Goal: Task Accomplishment & Management: Complete application form

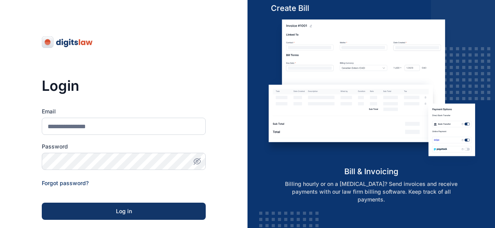
click at [290, 172] on h5 "bill & invoicing" at bounding box center [371, 171] width 217 height 11
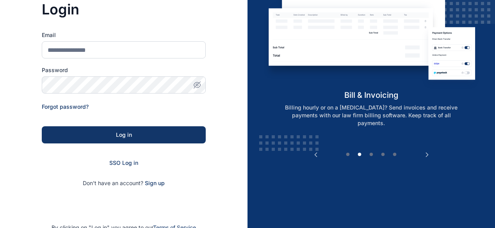
scroll to position [79, 0]
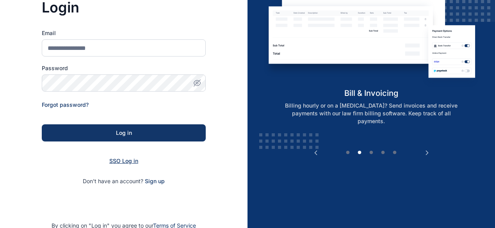
click at [124, 163] on span "SSO Log in" at bounding box center [123, 161] width 29 height 7
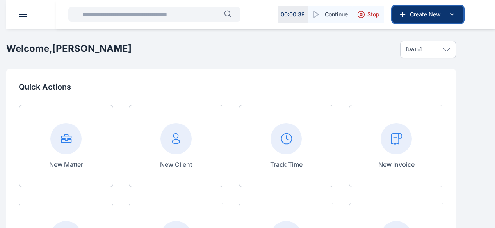
click at [455, 13] on icon at bounding box center [452, 14] width 9 height 9
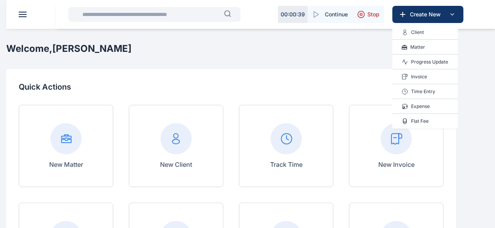
click at [419, 78] on p "Invoice" at bounding box center [419, 77] width 16 height 8
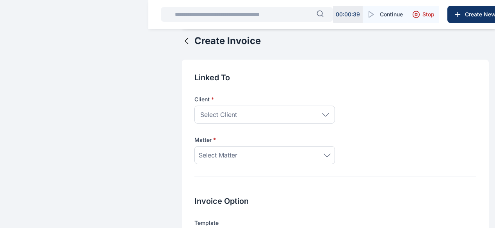
click at [322, 117] on icon at bounding box center [325, 115] width 7 height 4
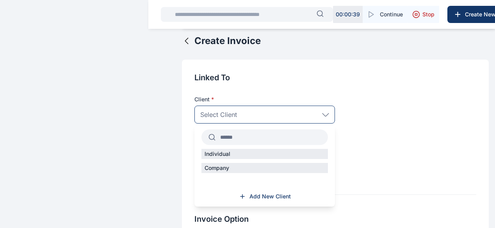
click at [216, 145] on input "text" at bounding box center [272, 137] width 112 height 14
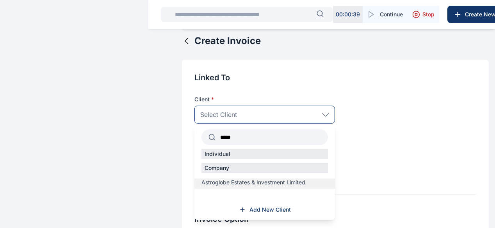
type input "*****"
click at [217, 187] on span "Astroglobe Estates & Investment Limited" at bounding box center [254, 183] width 104 height 8
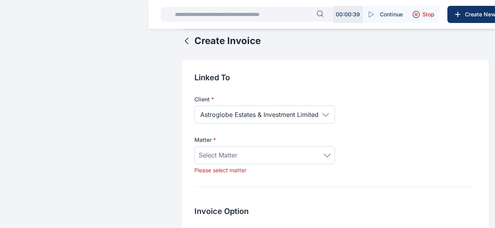
click at [324, 157] on icon at bounding box center [327, 156] width 7 height 4
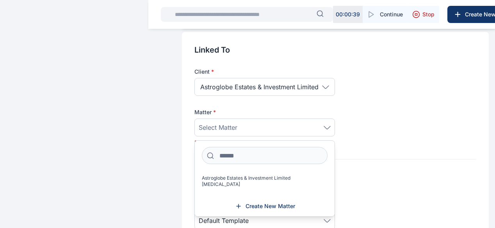
scroll to position [28, 0]
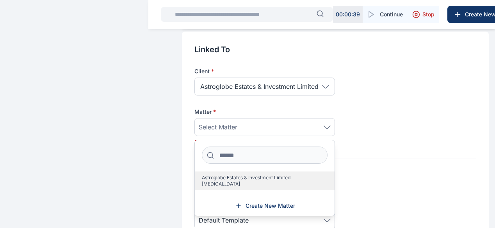
click at [202, 185] on span "Astroglobe Estates & Investment Limited [MEDICAL_DATA]" at bounding box center [262, 181] width 120 height 12
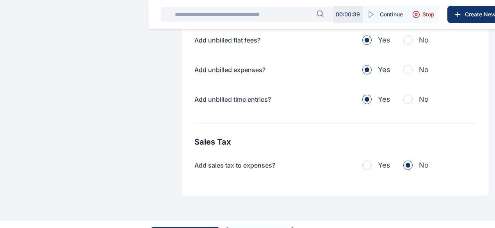
scroll to position [369, 0]
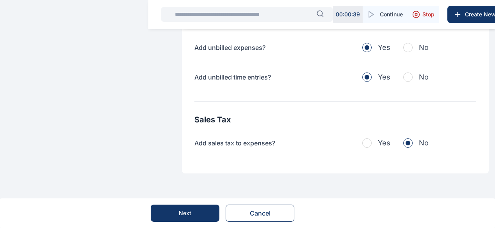
click at [403, 76] on span "button" at bounding box center [407, 77] width 9 height 9
click at [403, 46] on span "button" at bounding box center [407, 47] width 9 height 9
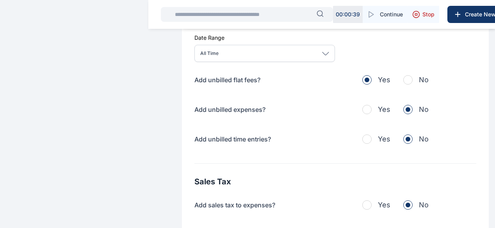
scroll to position [296, 0]
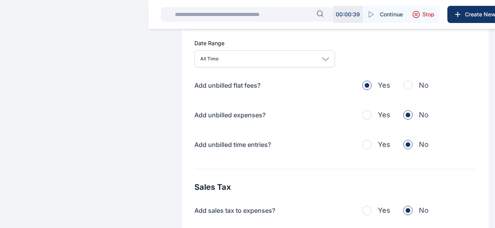
click at [403, 90] on span "button" at bounding box center [407, 85] width 9 height 9
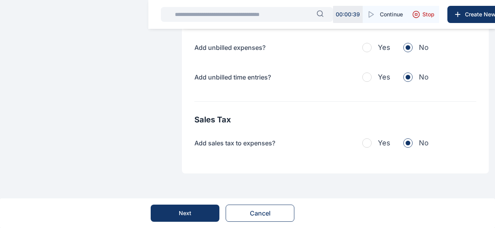
scroll to position [369, 0]
click at [180, 215] on div "Next" at bounding box center [185, 214] width 12 height 8
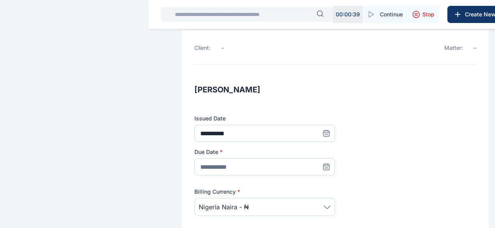
scroll to position [122, 0]
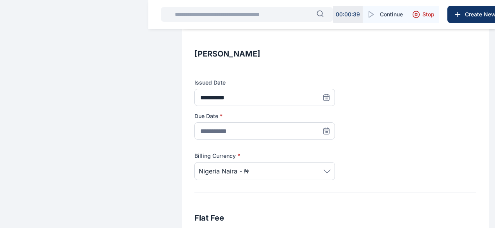
click at [323, 131] on icon at bounding box center [327, 131] width 8 height 8
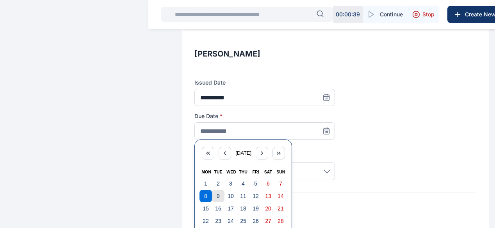
click at [212, 190] on button "9" at bounding box center [218, 196] width 12 height 12
type input "**********"
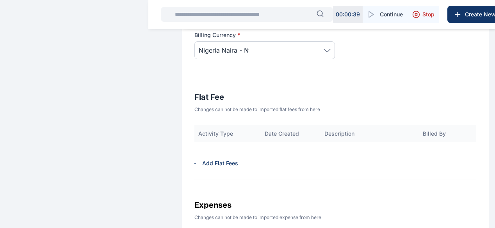
scroll to position [244, 0]
click at [202, 164] on p "Add Flat Fees" at bounding box center [220, 163] width 36 height 8
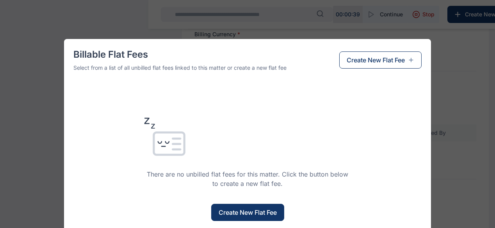
click at [248, 209] on span "Create New Flat Fee" at bounding box center [248, 212] width 58 height 9
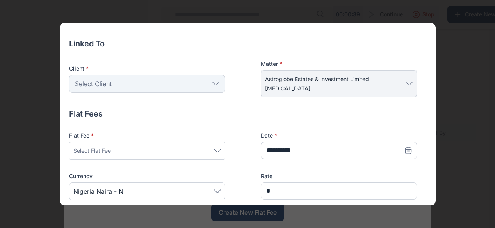
scroll to position [27, 0]
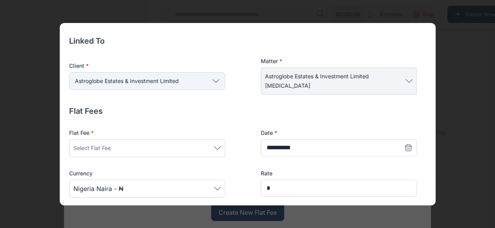
click at [218, 147] on icon at bounding box center [217, 148] width 6 height 3
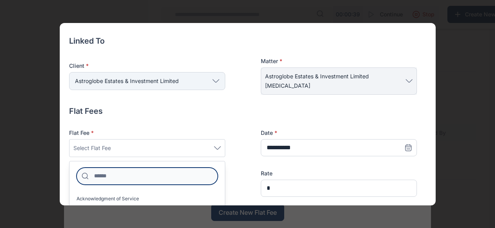
click at [128, 168] on input at bounding box center [147, 176] width 141 height 17
type input "***"
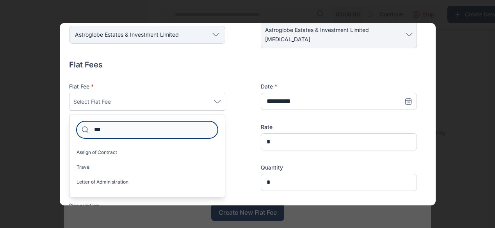
scroll to position [73, 0]
click at [212, 32] on button at bounding box center [215, 34] width 7 height 4
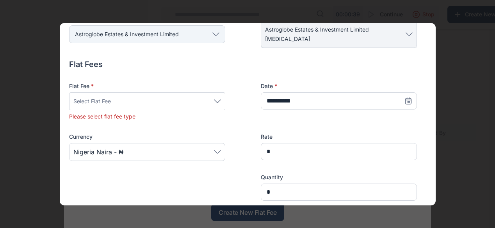
click at [119, 97] on div "Select Flat Fee" at bounding box center [147, 101] width 148 height 9
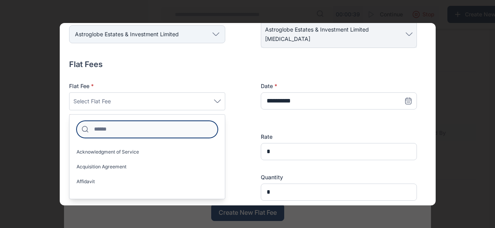
click at [105, 122] on input at bounding box center [147, 129] width 141 height 17
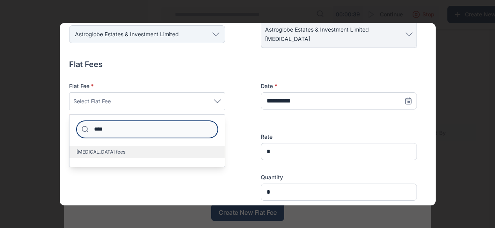
type input "****"
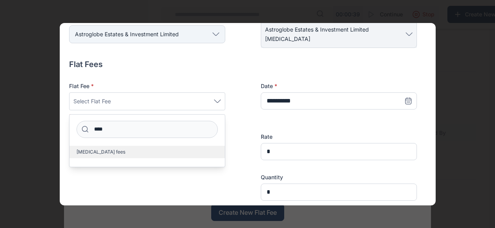
click at [99, 149] on span "[MEDICAL_DATA] fees" at bounding box center [101, 152] width 49 height 6
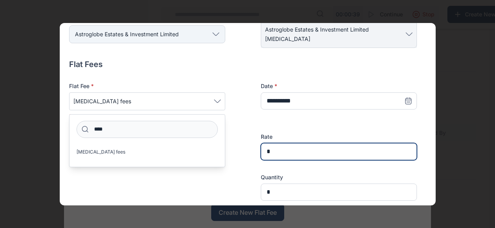
click at [273, 143] on input "*" at bounding box center [339, 151] width 156 height 17
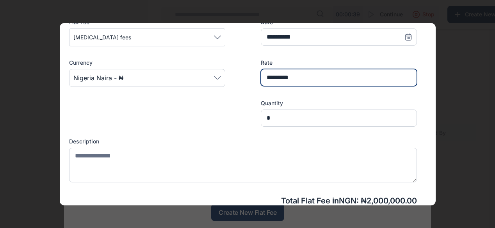
scroll to position [170, 0]
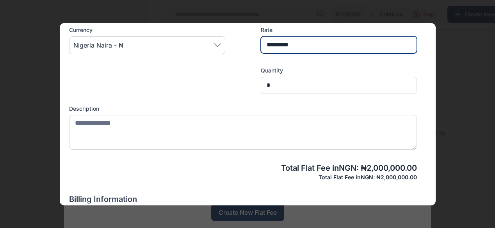
type input "*********"
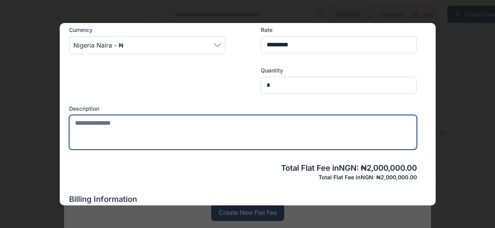
click at [83, 115] on textarea at bounding box center [243, 132] width 348 height 35
type textarea "*"
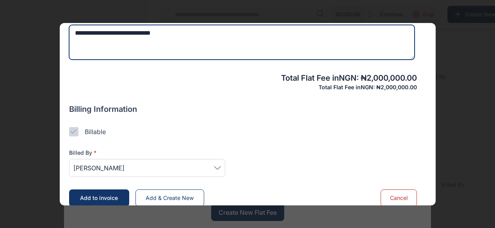
scroll to position [301, 0]
type textarea "**********"
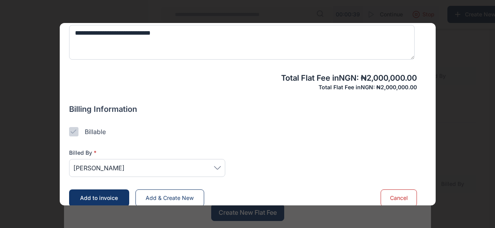
click at [128, 164] on span "[PERSON_NAME]" at bounding box center [147, 168] width 148 height 9
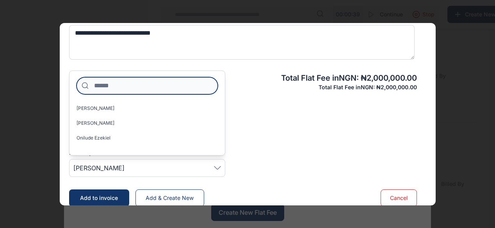
click at [112, 77] on input at bounding box center [147, 85] width 141 height 17
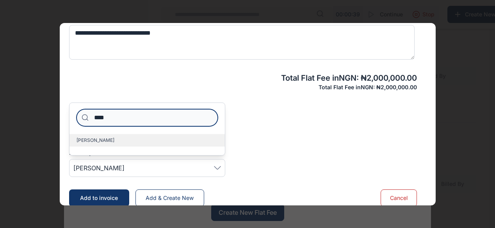
type input "****"
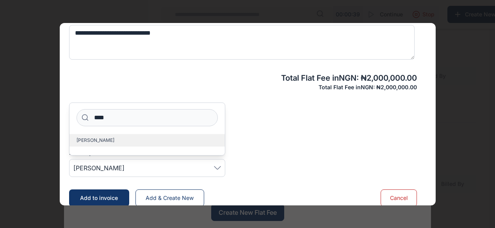
click at [94, 137] on span "[PERSON_NAME]" at bounding box center [96, 140] width 38 height 6
click at [101, 195] on span "Add to invoice" at bounding box center [99, 198] width 38 height 7
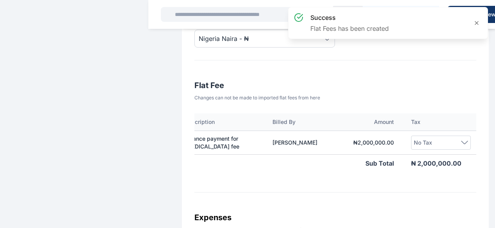
scroll to position [0, 154]
click at [459, 141] on icon at bounding box center [462, 143] width 7 height 4
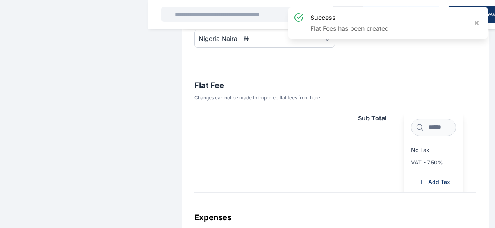
scroll to position [45, 162]
click at [408, 160] on span "VAT - 7.50%" at bounding box center [424, 163] width 32 height 6
click at [408, 161] on span "VAT - 7.50%" at bounding box center [424, 163] width 32 height 6
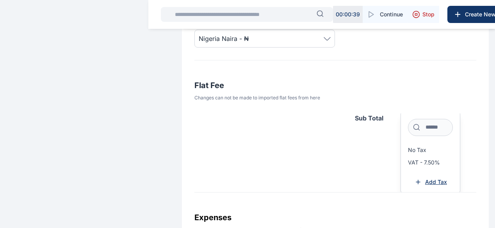
click at [425, 182] on span "Add Tax" at bounding box center [436, 182] width 22 height 8
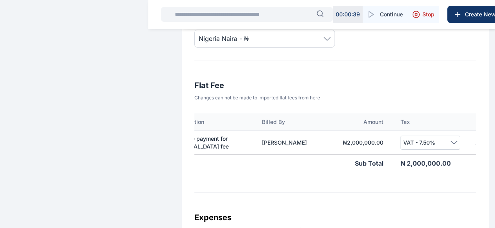
scroll to position [0, 162]
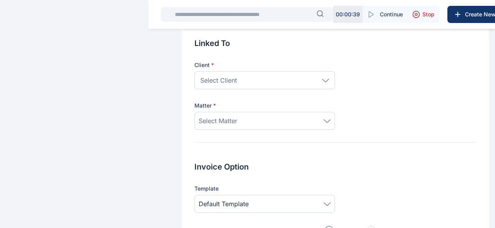
scroll to position [29, 0]
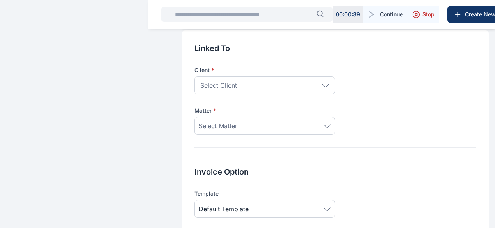
click at [322, 87] on icon at bounding box center [325, 86] width 7 height 4
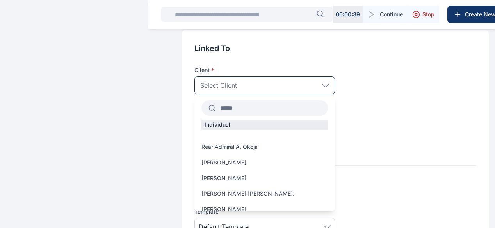
click at [216, 115] on input "text" at bounding box center [272, 108] width 112 height 14
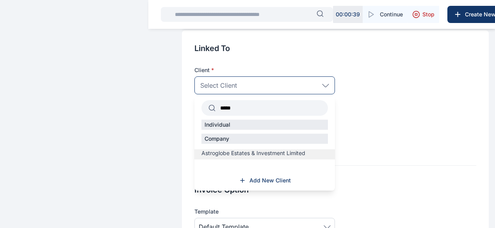
type input "*****"
click at [210, 157] on span "Astroglobe Estates & Investment Limited" at bounding box center [254, 154] width 104 height 8
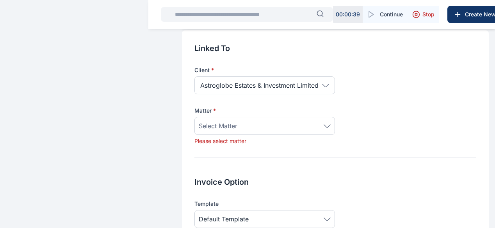
scroll to position [71, 0]
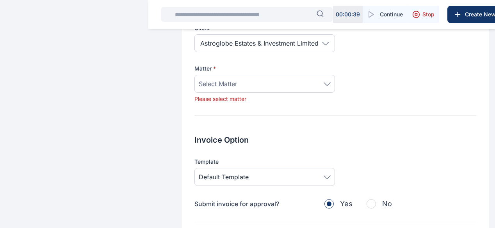
click at [207, 89] on span "Select Matter" at bounding box center [218, 83] width 39 height 9
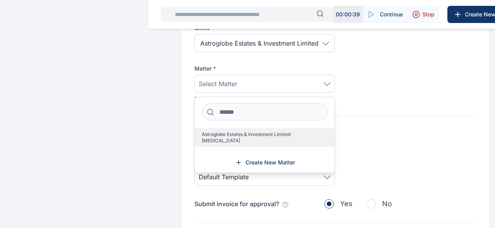
click at [202, 144] on span "Astroglobe Estates & Investment Limited [MEDICAL_DATA]" at bounding box center [262, 138] width 120 height 12
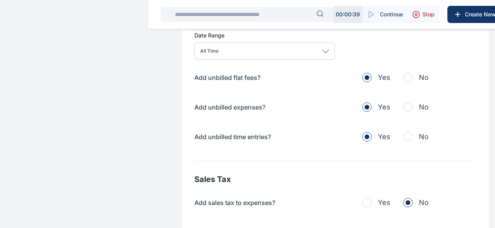
scroll to position [369, 0]
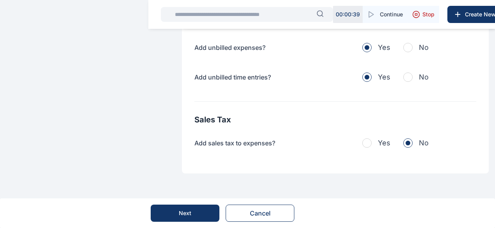
click at [184, 214] on div "Next" at bounding box center [185, 214] width 12 height 8
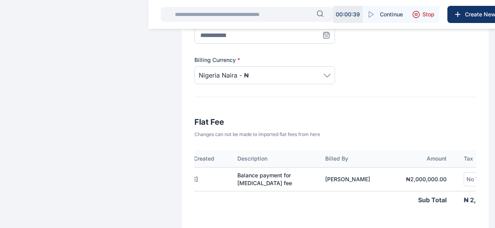
scroll to position [0, 171]
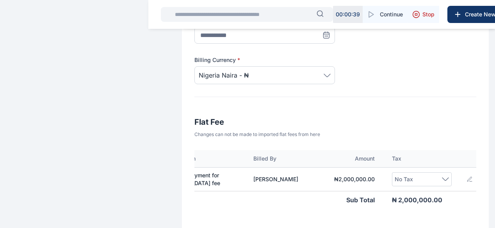
click at [442, 178] on icon at bounding box center [445, 180] width 7 height 4
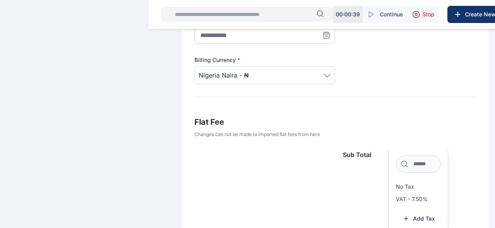
scroll to position [45, 175]
click at [413, 216] on span "Add Tax" at bounding box center [424, 219] width 22 height 8
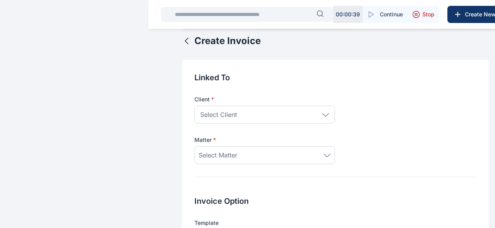
click at [209, 119] on div "Select Client" at bounding box center [264, 115] width 141 height 18
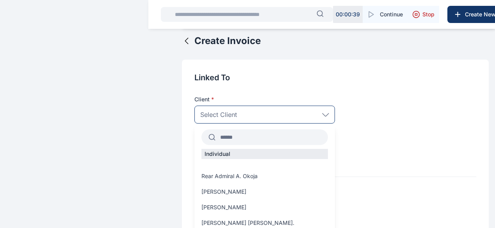
click at [216, 145] on input "text" at bounding box center [272, 137] width 112 height 14
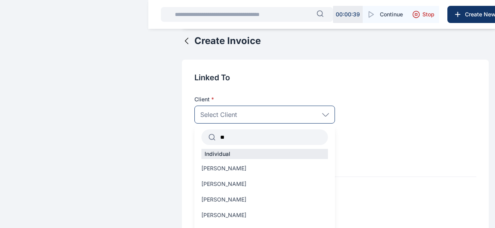
type input "*"
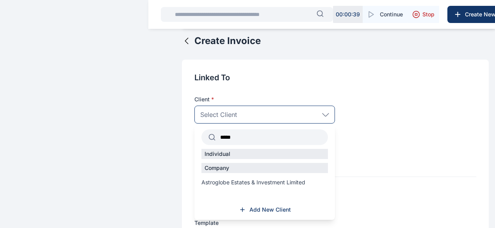
type input "*****"
click at [215, 186] on div "Company Astroglobe Estates & Investment Limited" at bounding box center [264, 176] width 141 height 27
click at [216, 187] on span "Astroglobe Estates & Investment Limited" at bounding box center [254, 183] width 104 height 8
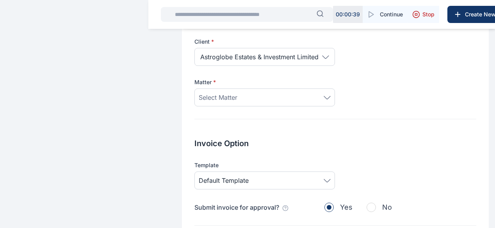
scroll to position [59, 0]
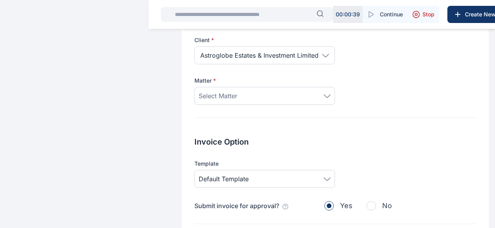
click at [203, 101] on span "Select Matter" at bounding box center [218, 95] width 39 height 9
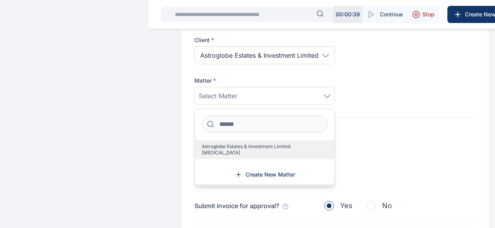
click at [202, 154] on span "Astroglobe Estates & Investment Limited [MEDICAL_DATA]" at bounding box center [262, 150] width 120 height 12
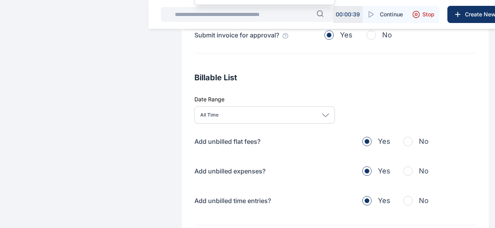
scroll to position [369, 0]
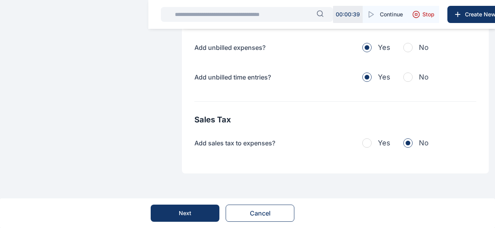
click at [181, 215] on div "Next" at bounding box center [185, 214] width 12 height 8
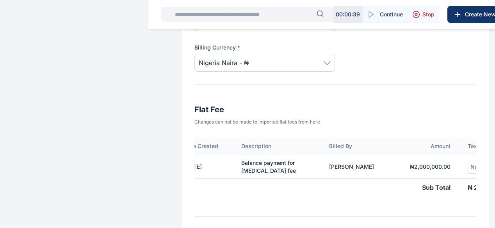
scroll to position [0, 171]
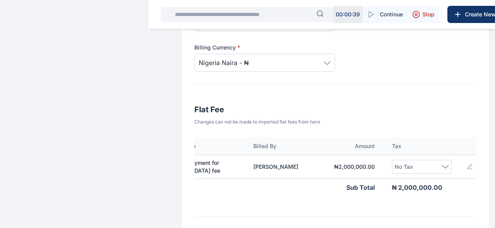
click at [442, 165] on icon at bounding box center [445, 167] width 7 height 4
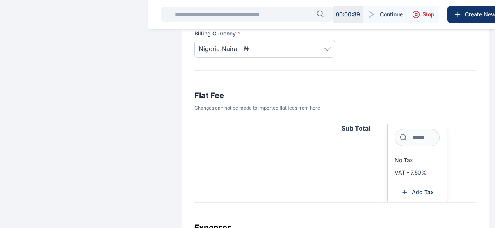
scroll to position [250, 0]
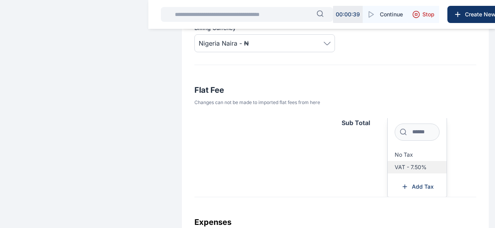
click at [395, 164] on span "VAT - 7.50%" at bounding box center [411, 167] width 32 height 6
click at [395, 168] on span "VAT - 7.50%" at bounding box center [411, 167] width 32 height 6
click at [395, 152] on span "No Tax" at bounding box center [404, 155] width 18 height 6
click at [395, 130] on input at bounding box center [417, 132] width 45 height 17
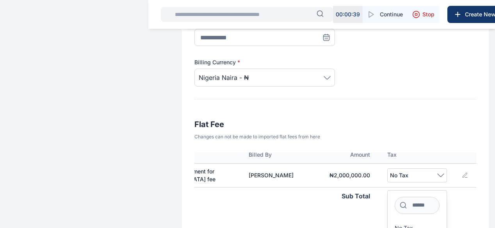
scroll to position [6, 176]
click at [437, 175] on icon at bounding box center [440, 176] width 7 height 4
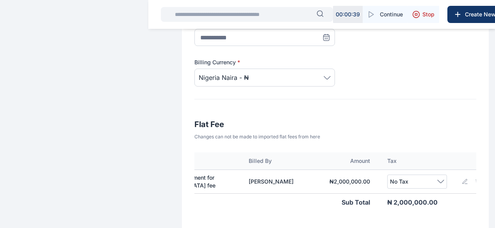
scroll to position [0, 171]
click at [467, 180] on icon at bounding box center [469, 181] width 4 height 4
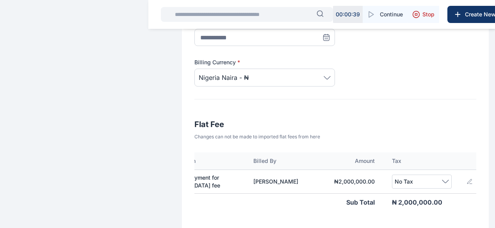
click at [414, 178] on span "No Tax" at bounding box center [422, 181] width 54 height 9
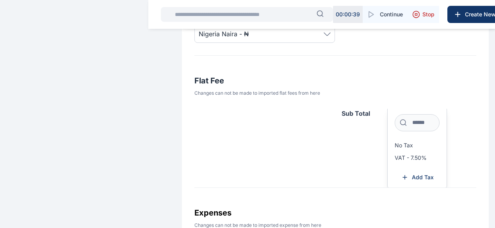
scroll to position [260, 0]
click at [395, 158] on span "VAT - 7.50%" at bounding box center [411, 157] width 32 height 6
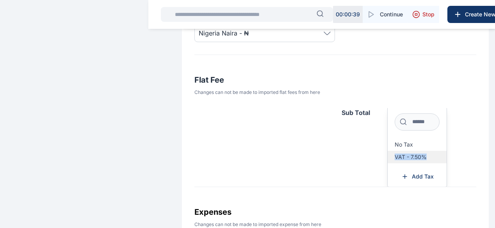
click at [395, 158] on span "VAT - 7.50%" at bounding box center [411, 157] width 32 height 6
click at [395, 157] on span "VAT - 7.50%" at bounding box center [411, 157] width 32 height 6
click at [283, 159] on div "Activity Type Date Created Description Billed By Amount Tax [MEDICAL_DATA] fees…" at bounding box center [335, 147] width 282 height 79
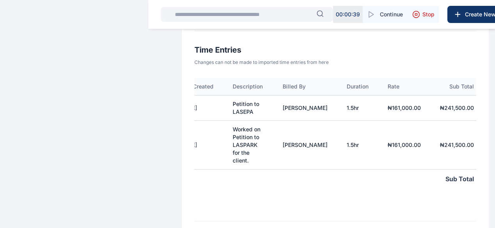
scroll to position [0, 171]
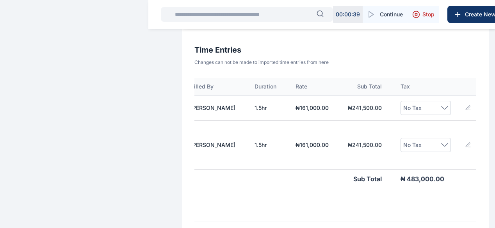
click at [465, 106] on icon at bounding box center [468, 108] width 6 height 6
click at [481, 106] on img at bounding box center [484, 108] width 6 height 6
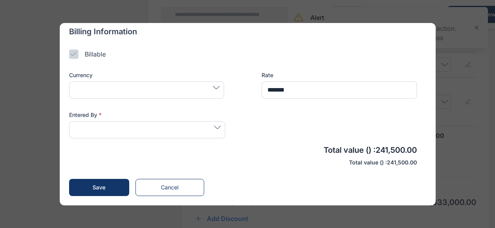
scroll to position [605, 0]
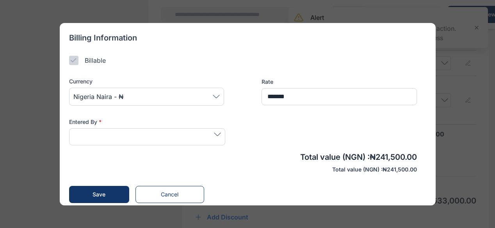
click at [166, 191] on span "Cancel" at bounding box center [170, 194] width 18 height 7
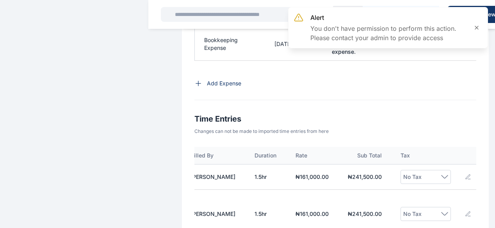
scroll to position [484, 0]
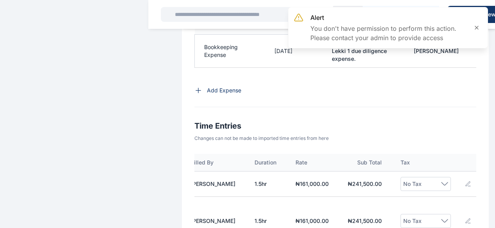
click at [481, 182] on img at bounding box center [484, 184] width 6 height 6
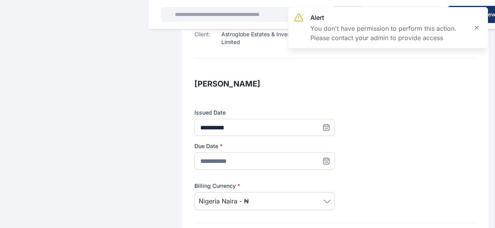
scroll to position [0, 0]
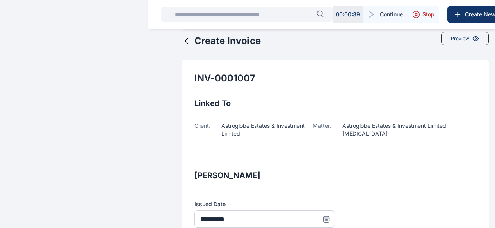
click at [182, 46] on icon at bounding box center [186, 40] width 9 height 9
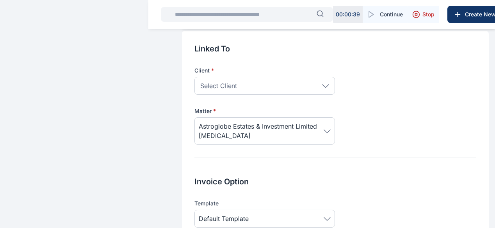
scroll to position [30, 0]
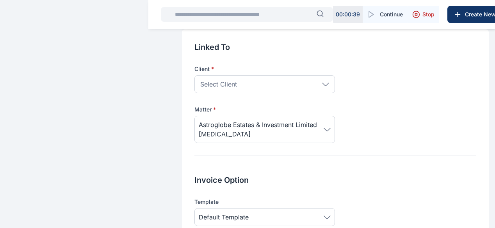
click at [243, 90] on div "Select Client" at bounding box center [264, 84] width 141 height 18
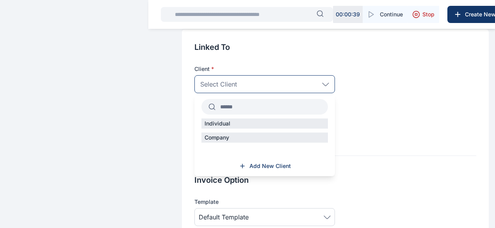
click at [216, 114] on input "text" at bounding box center [272, 107] width 112 height 14
type input "*"
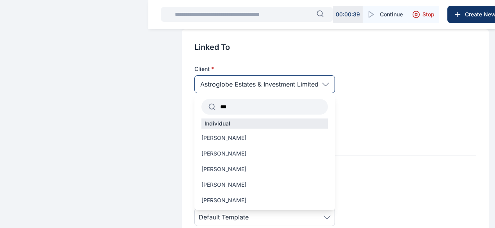
type input "***"
click at [212, 89] on span "Astroglobe Estates & Investment Limited" at bounding box center [259, 84] width 118 height 9
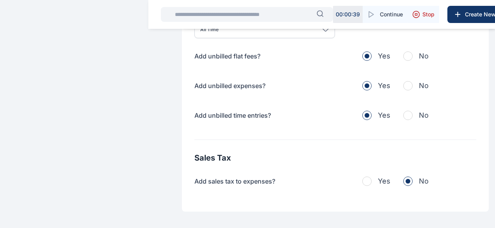
scroll to position [324, 0]
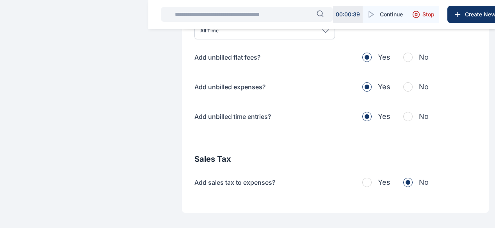
drag, startPoint x: 376, startPoint y: 67, endPoint x: 359, endPoint y: 86, distance: 25.2
click at [359, 86] on div "Add unbilled flat fees? Yes No Add unbilled expenses? Yes No Add unbilled time …" at bounding box center [335, 87] width 282 height 70
click at [403, 62] on span "button" at bounding box center [407, 57] width 9 height 9
click at [403, 92] on span "button" at bounding box center [407, 86] width 9 height 9
click at [403, 121] on span "button" at bounding box center [407, 116] width 9 height 9
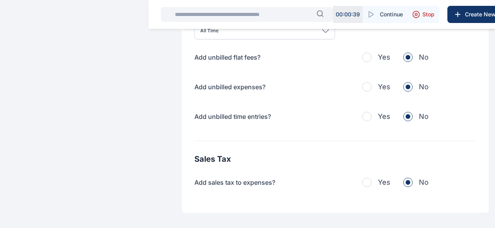
scroll to position [369, 0]
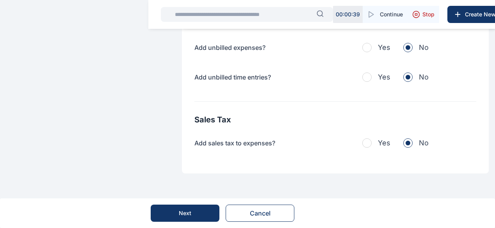
click at [186, 213] on div "Next" at bounding box center [185, 214] width 12 height 8
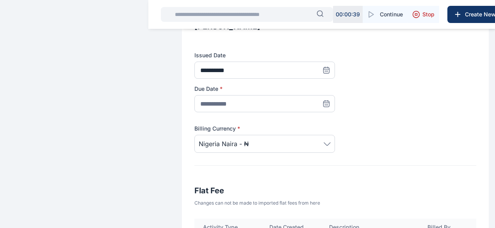
scroll to position [150, 0]
click at [323, 103] on icon at bounding box center [327, 103] width 8 height 8
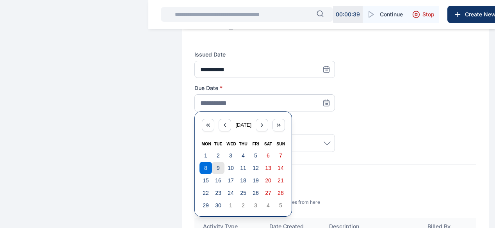
click at [212, 171] on button "9" at bounding box center [218, 168] width 12 height 12
type input "**********"
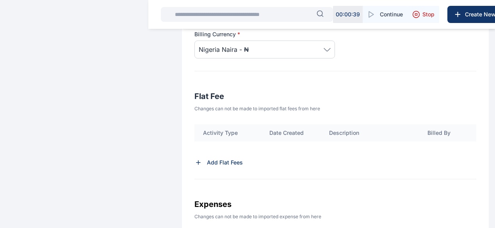
scroll to position [284, 0]
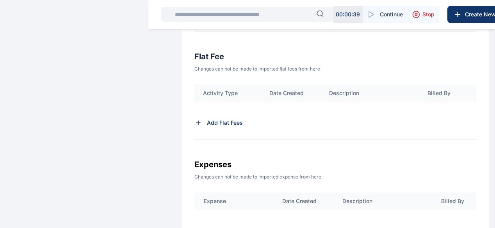
click at [194, 123] on div "Add Flat Fees" at bounding box center [335, 123] width 282 height 8
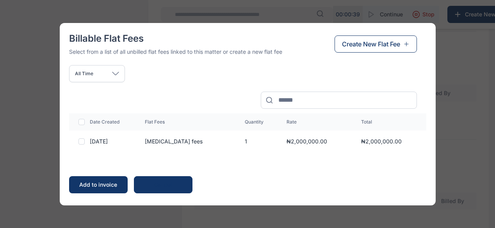
click at [279, 143] on td "₦2,000,000.00" at bounding box center [314, 142] width 75 height 22
click at [82, 143] on div at bounding box center [82, 142] width 6 height 6
click at [99, 187] on div "Add to invoice" at bounding box center [98, 185] width 43 height 8
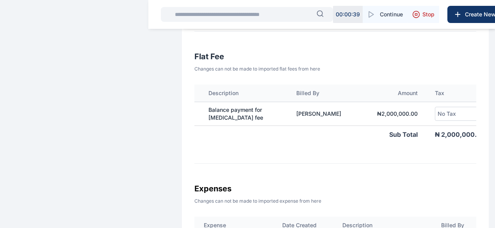
scroll to position [0, 128]
click at [455, 109] on div "No Tax" at bounding box center [464, 113] width 54 height 9
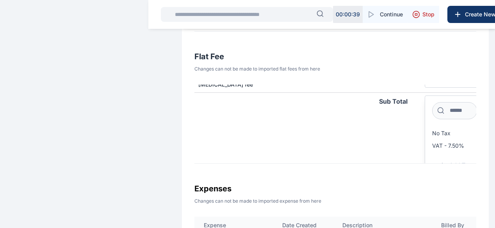
scroll to position [34, 139]
click at [432, 143] on span "VAT - 7.50%" at bounding box center [448, 146] width 32 height 6
click at [367, 139] on div "Activity Type Date Created Description Billed By Amount Tax [MEDICAL_DATA] fees…" at bounding box center [335, 124] width 282 height 79
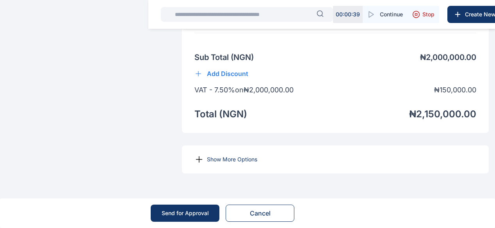
scroll to position [650, 0]
click at [207, 158] on p "Show More Options" at bounding box center [232, 160] width 50 height 8
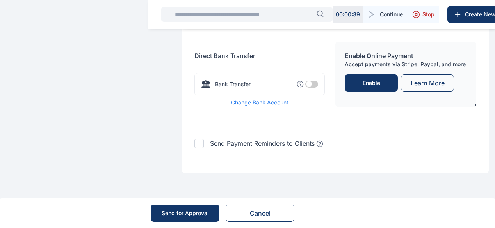
scroll to position [903, 0]
click at [305, 85] on span at bounding box center [311, 84] width 13 height 7
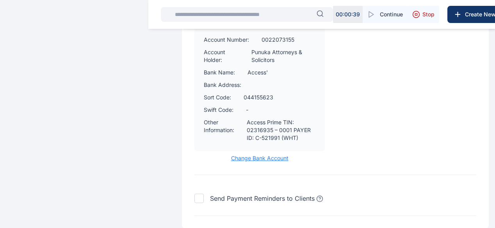
scroll to position [1049, 0]
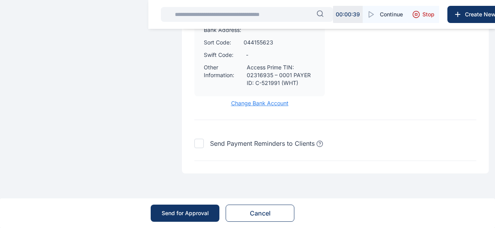
click at [179, 211] on div "Send for Approval" at bounding box center [185, 214] width 47 height 8
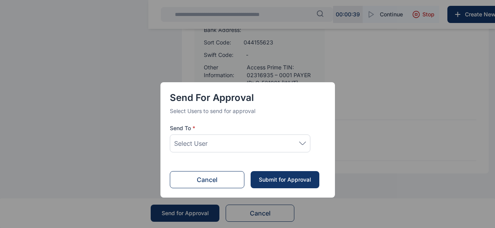
click at [204, 146] on span "Select User" at bounding box center [191, 143] width 34 height 9
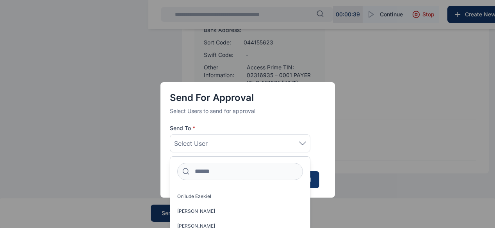
scroll to position [13, 0]
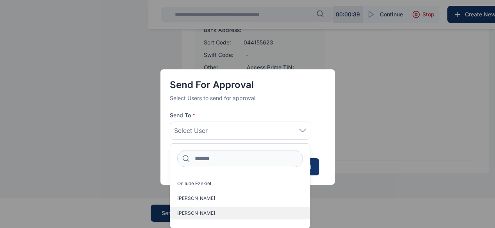
click at [190, 213] on span "[PERSON_NAME]" at bounding box center [196, 214] width 38 height 6
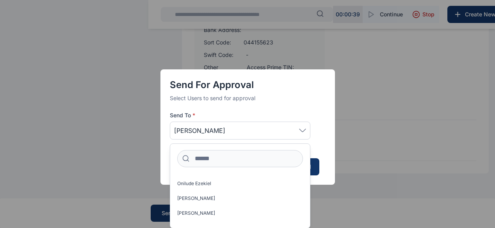
click at [330, 143] on div "Send for Approval Select Users to send for approval Send To * [PERSON_NAME] [PE…" at bounding box center [248, 128] width 175 height 116
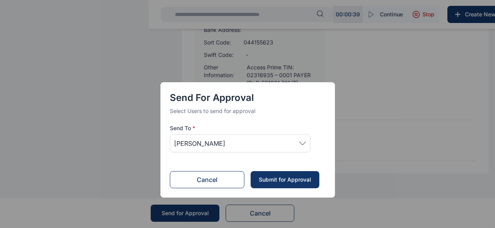
click at [273, 177] on div "Submit for Approval" at bounding box center [285, 180] width 53 height 8
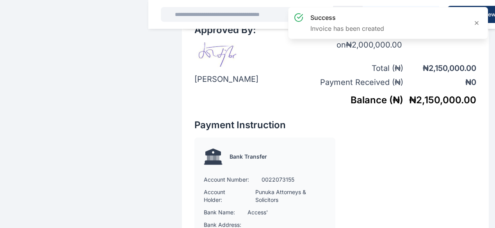
scroll to position [576, 0]
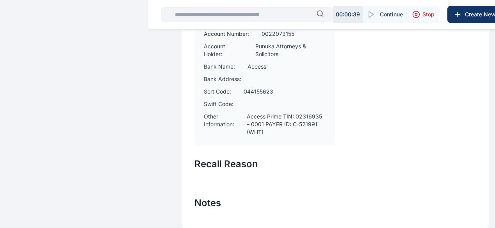
click at [0, 0] on icon at bounding box center [0, 0] width 0 height 0
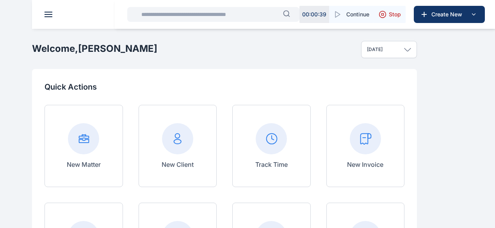
click at [216, 17] on input "text" at bounding box center [210, 15] width 146 height 16
click at [217, 17] on input "text" at bounding box center [210, 15] width 146 height 16
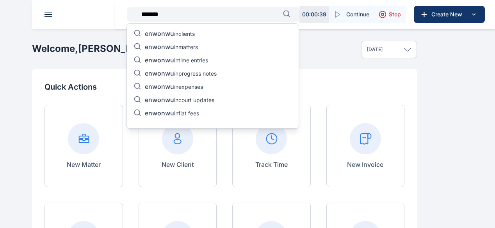
type input "*******"
click at [166, 32] on span "enwonwu" at bounding box center [159, 34] width 29 height 8
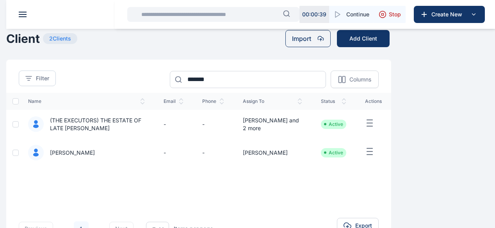
click at [145, 131] on span "(THE EXECUTORS) THE ESTATE OF LATE [PERSON_NAME]" at bounding box center [94, 125] width 101 height 16
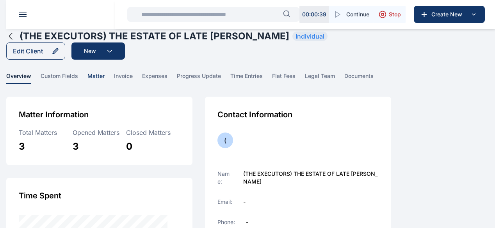
click at [105, 84] on span "matter" at bounding box center [95, 78] width 17 height 12
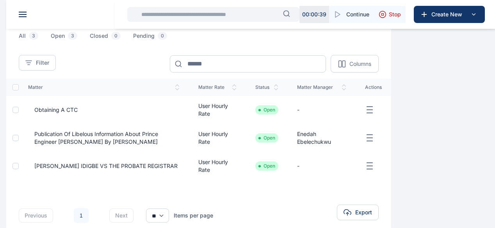
scroll to position [78, 0]
click at [178, 170] on span "[PERSON_NAME] IDIGBE VS THE PROBATE REGISTRAR" at bounding box center [103, 166] width 150 height 8
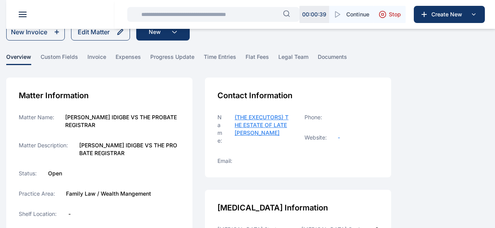
scroll to position [30, 0]
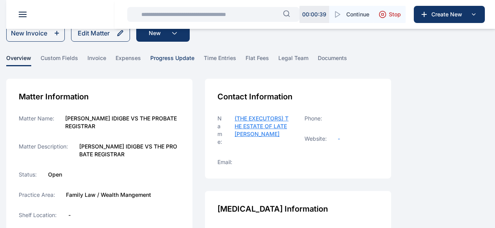
click at [194, 66] on span "progress update" at bounding box center [172, 60] width 44 height 12
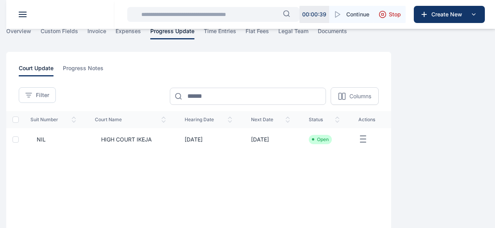
scroll to position [58, 0]
click at [171, 18] on input "text" at bounding box center [210, 15] width 146 height 16
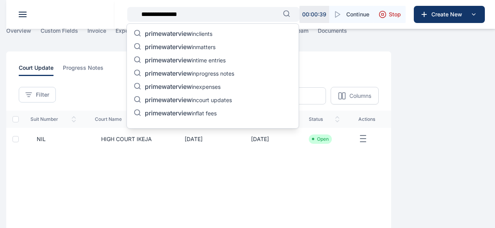
type input "**********"
click at [180, 32] on span "primewaterview" at bounding box center [168, 34] width 47 height 8
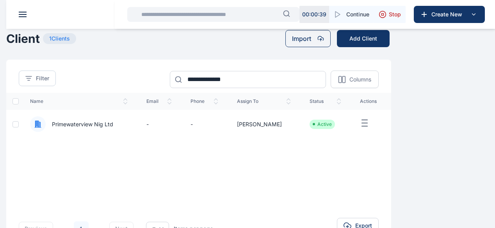
click at [113, 128] on span "Primewaterview Nig Ltd" at bounding box center [80, 125] width 68 height 8
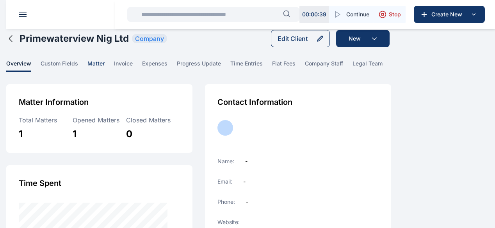
click at [105, 71] on span "matter" at bounding box center [95, 66] width 17 height 12
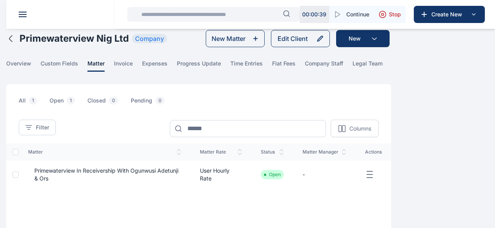
click at [188, 19] on input "text" at bounding box center [210, 15] width 146 height 16
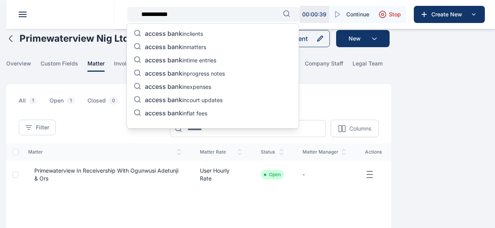
type input "**********"
click at [166, 30] on span "access bank" at bounding box center [163, 34] width 37 height 8
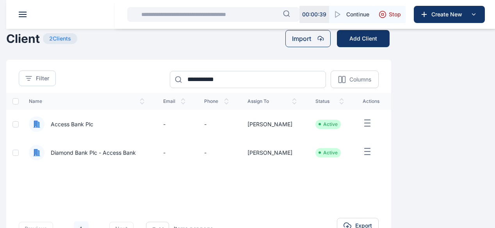
click at [93, 128] on span "Access Bank Plc" at bounding box center [69, 125] width 49 height 8
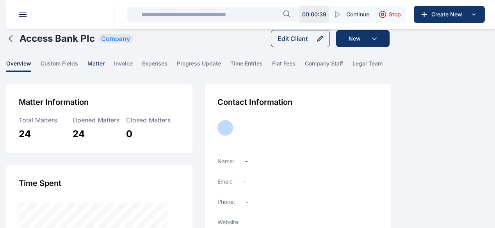
click at [105, 71] on span "matter" at bounding box center [95, 66] width 17 height 12
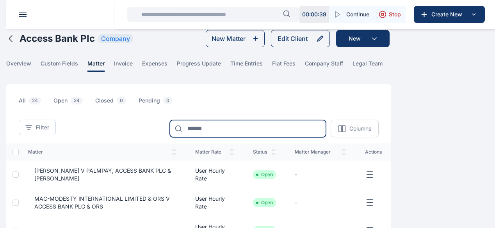
click at [300, 137] on input at bounding box center [248, 128] width 156 height 17
type input "*****"
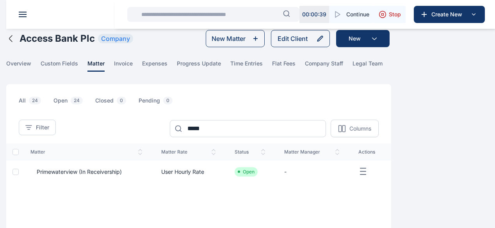
click at [122, 176] on span "Primewaterview (In Receivership)" at bounding box center [75, 172] width 91 height 8
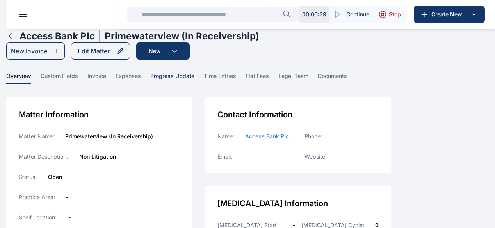
click at [194, 84] on span "progress update" at bounding box center [172, 78] width 44 height 12
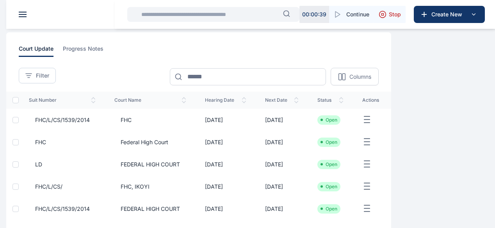
scroll to position [64, 0]
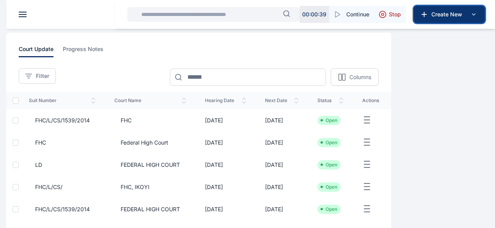
click at [432, 14] on span "Create New" at bounding box center [448, 15] width 41 height 8
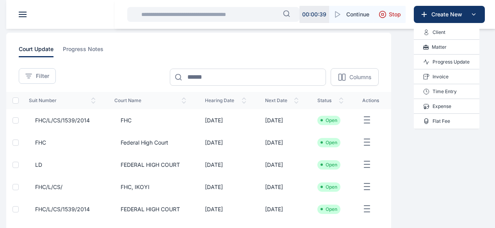
click at [443, 61] on p "Progress Update" at bounding box center [451, 62] width 37 height 8
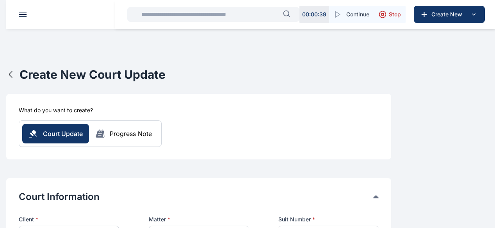
scroll to position [70, 0]
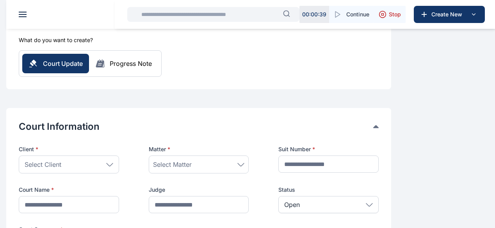
click at [119, 156] on div "Select Client" at bounding box center [69, 165] width 100 height 18
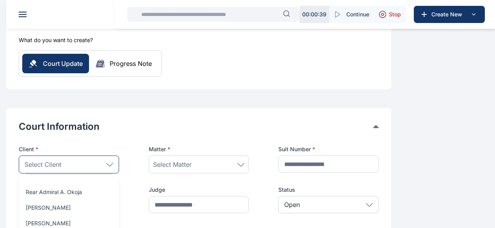
scroll to position [0, 0]
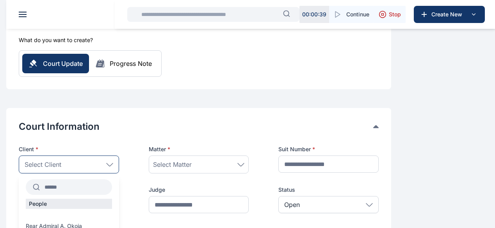
click at [112, 180] on input "text" at bounding box center [76, 187] width 72 height 14
